Goal: Find contact information: Find contact information

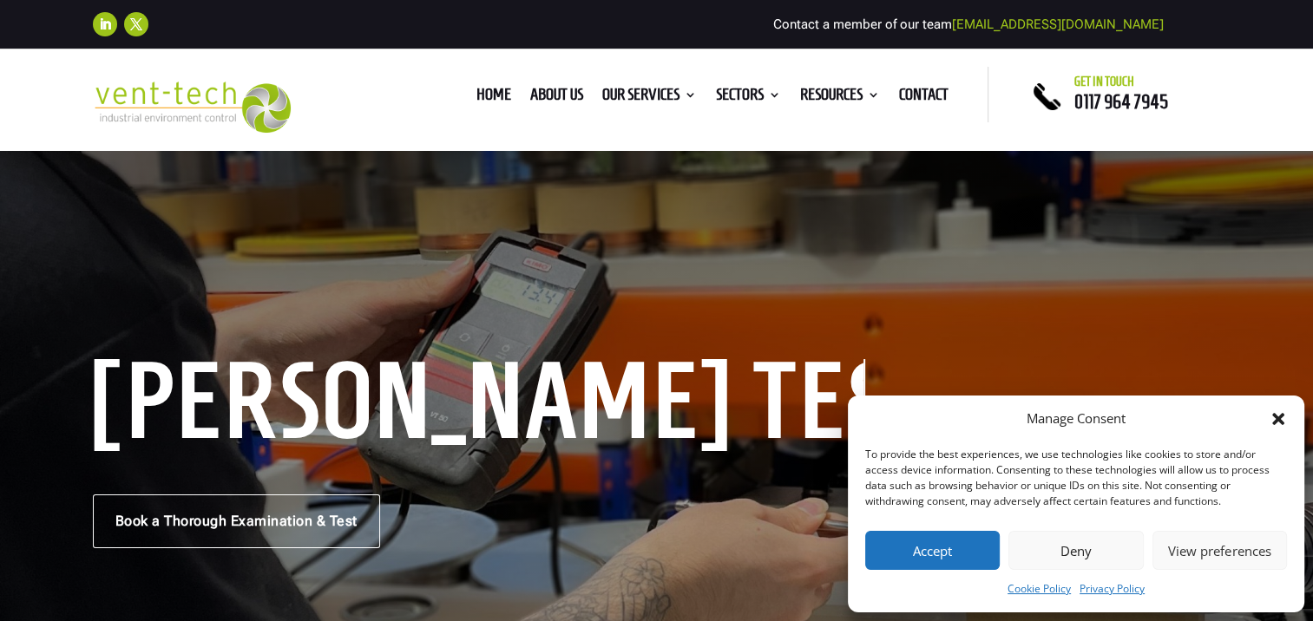
click at [1278, 415] on icon "Close dialog" at bounding box center [1278, 419] width 17 height 17
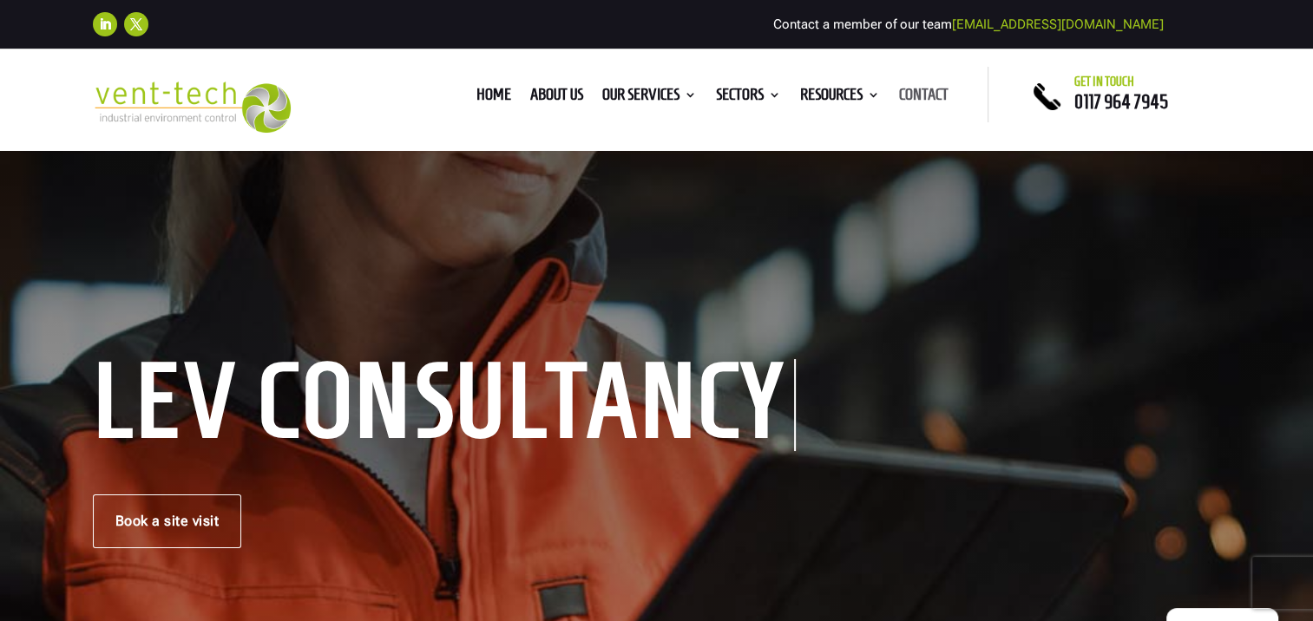
click at [915, 97] on link "Contact" at bounding box center [923, 98] width 49 height 19
